Goal: Browse casually

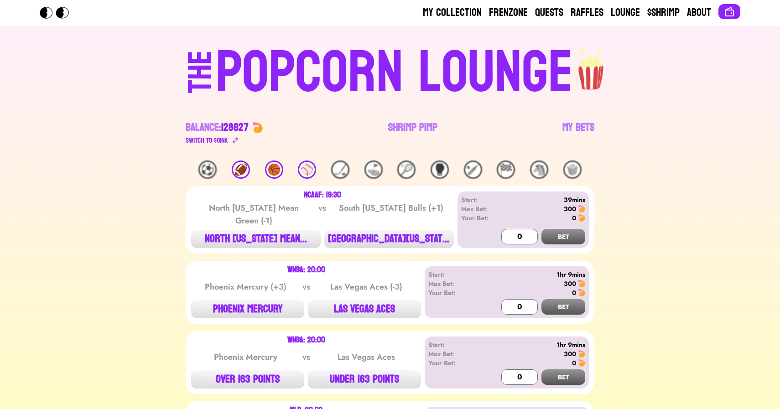
click at [241, 172] on div "🏈" at bounding box center [241, 170] width 18 height 18
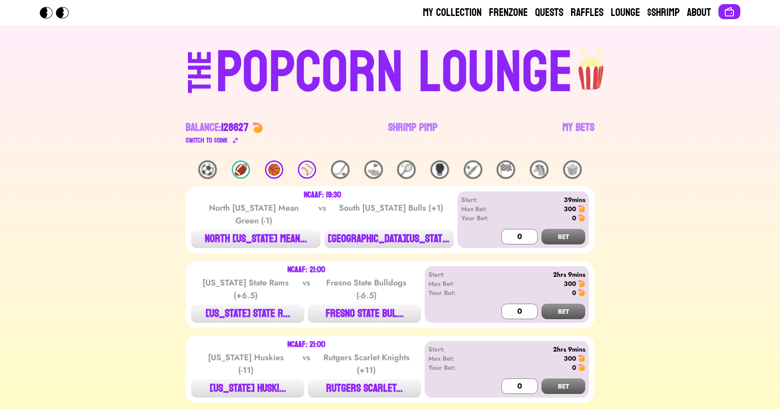
scroll to position [34, 0]
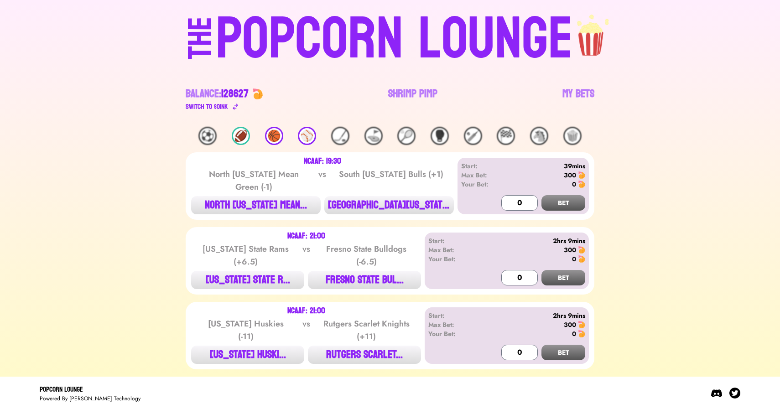
click at [270, 134] on div "🏀" at bounding box center [274, 136] width 18 height 18
